Goal: Answer question/provide support

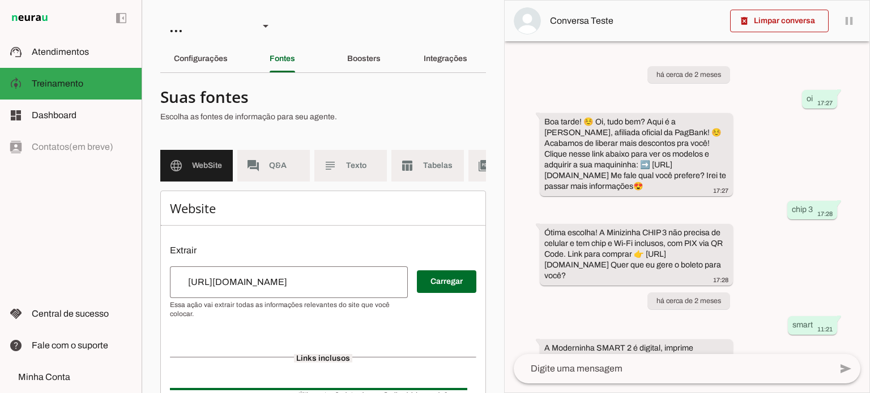
scroll to position [525, 0]
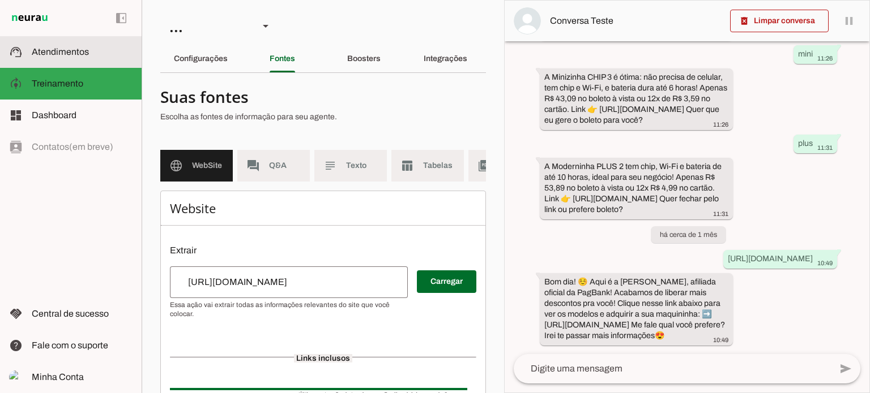
click at [69, 59] on md-item "support_agent Atendimentos Atendimentos" at bounding box center [71, 52] width 142 height 32
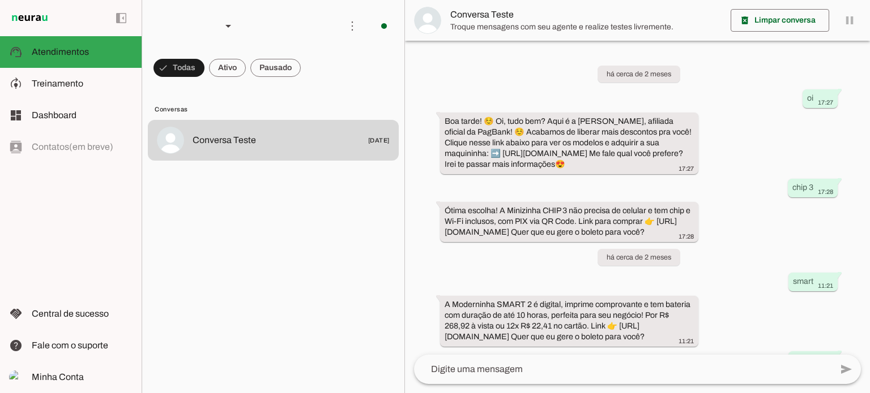
scroll to position [405, 0]
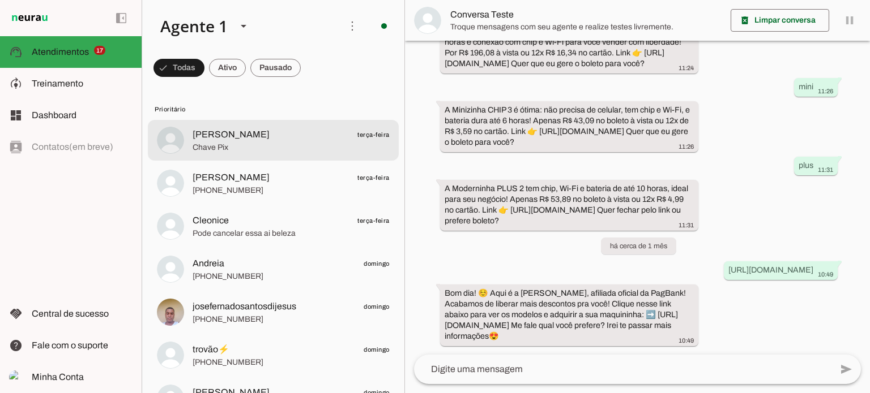
click at [231, 137] on span "[PERSON_NAME]" at bounding box center [230, 135] width 77 height 14
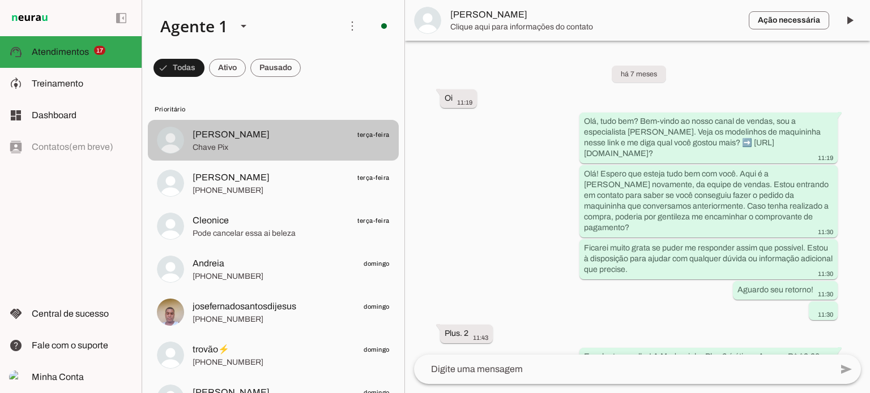
scroll to position [6857, 0]
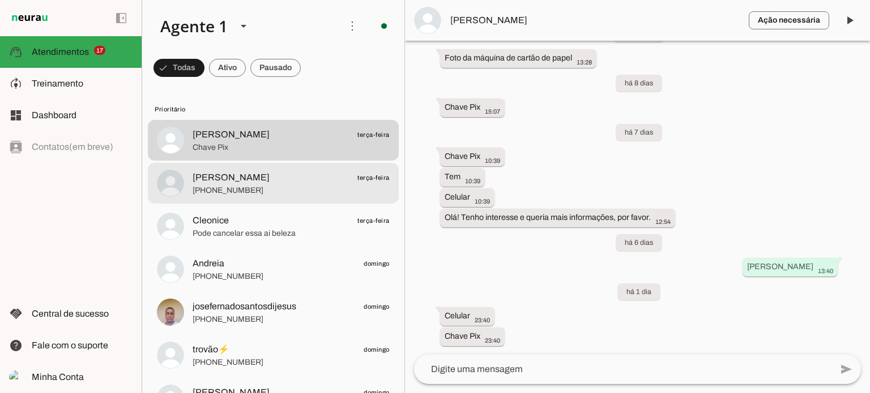
click at [288, 185] on span "[PHONE_NUMBER]" at bounding box center [290, 190] width 197 height 11
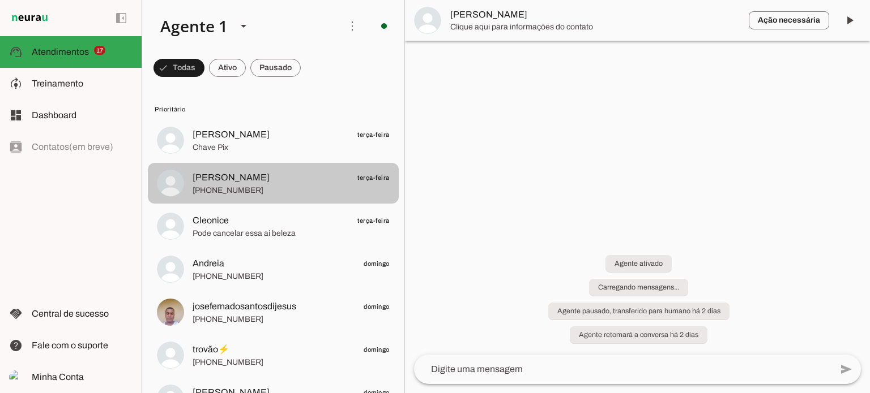
scroll to position [1203, 0]
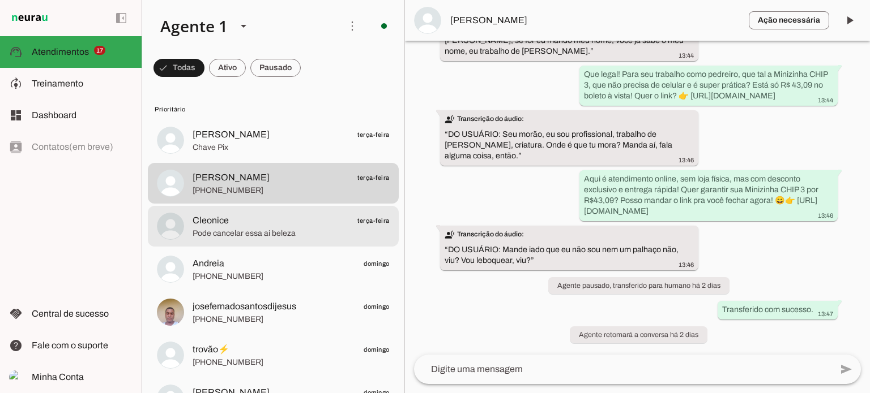
click at [322, 235] on span "Pode cancelar essa ai beleza" at bounding box center [290, 233] width 197 height 11
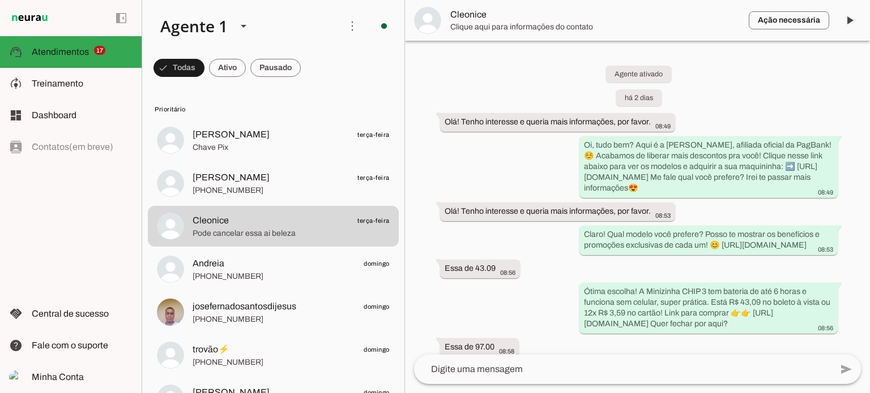
scroll to position [1363, 0]
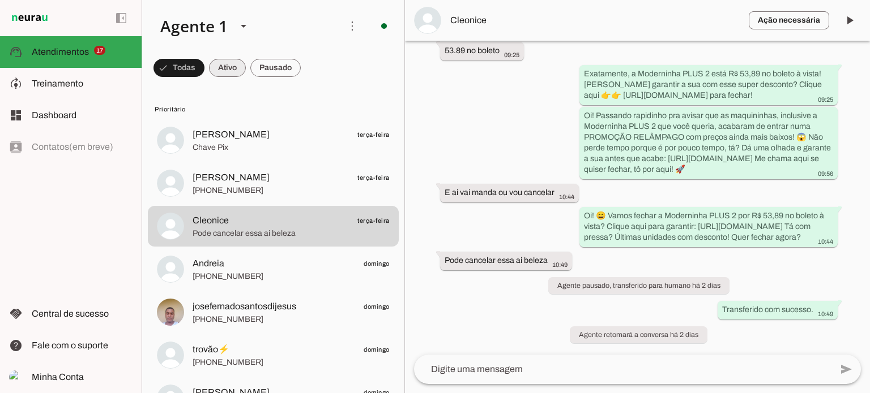
click at [224, 68] on span at bounding box center [227, 67] width 37 height 27
